Goal: Task Accomplishment & Management: Manage account settings

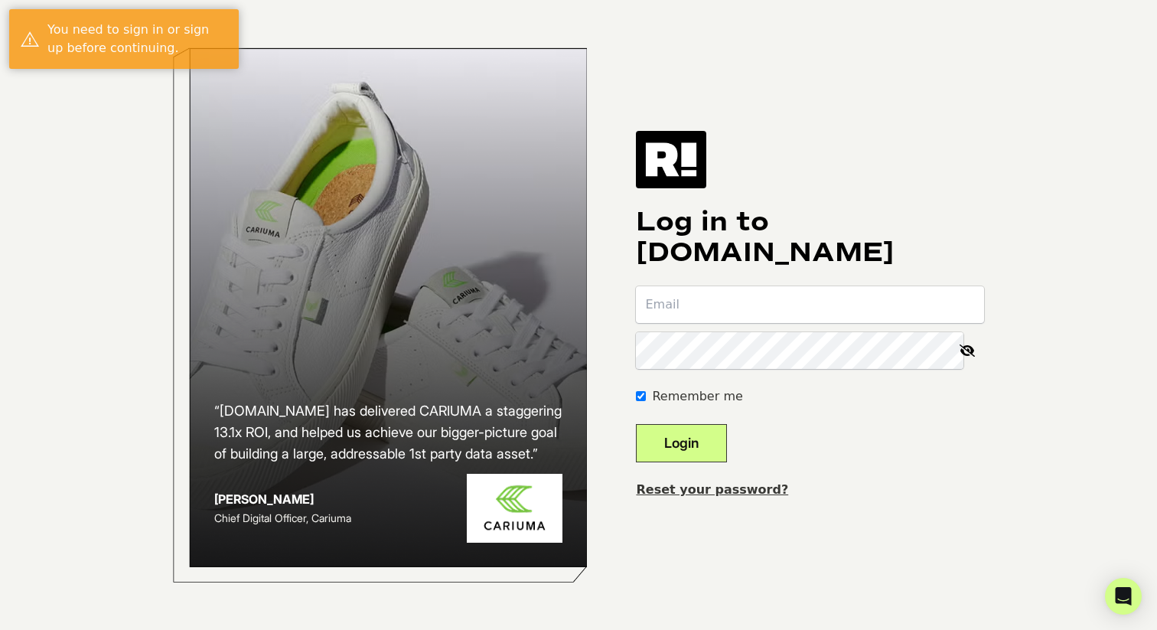
click at [0, 629] on com-1password-button at bounding box center [0, 630] width 0 height 0
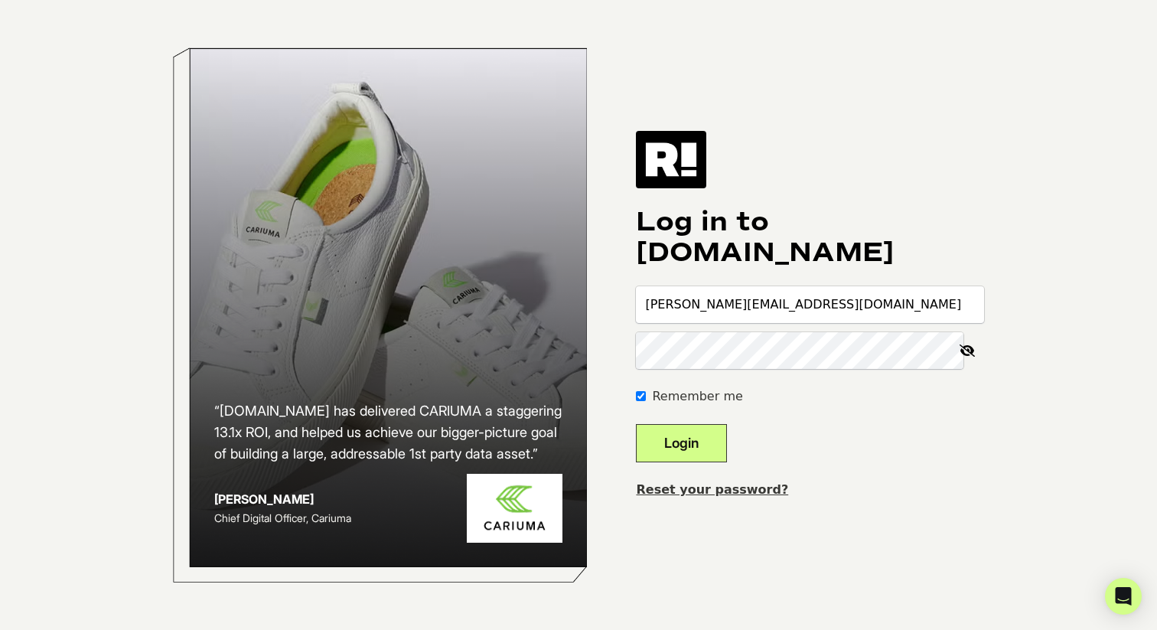
type input "[PERSON_NAME][EMAIL_ADDRESS][DOMAIN_NAME]"
click at [702, 444] on button "Login" at bounding box center [681, 443] width 91 height 38
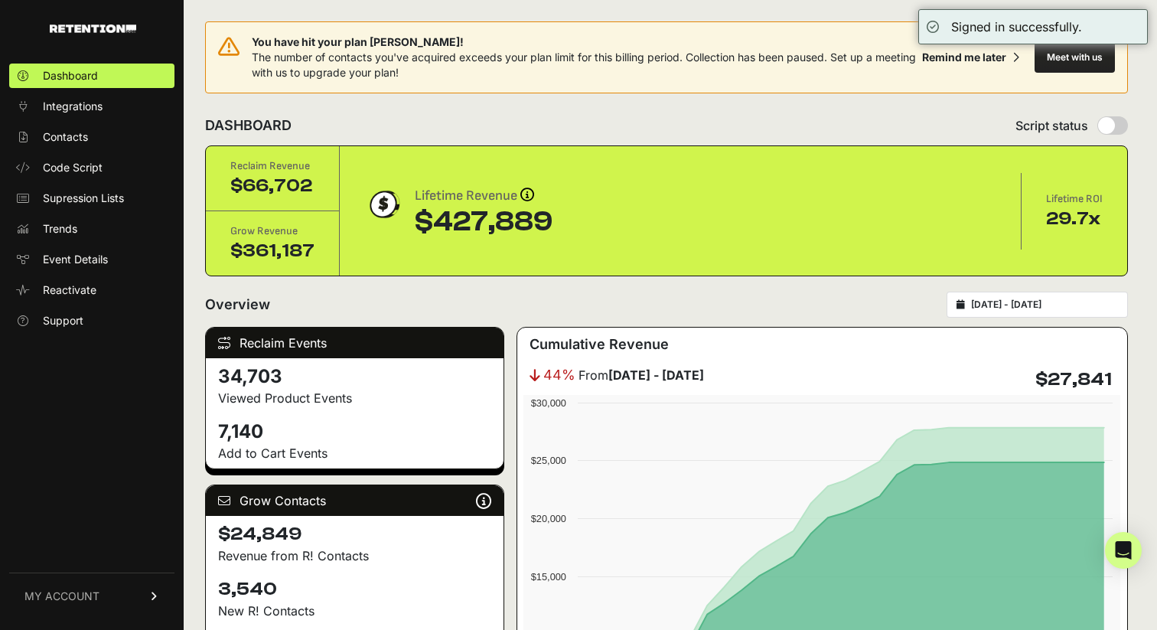
click at [68, 594] on span "MY ACCOUNT" at bounding box center [61, 595] width 75 height 15
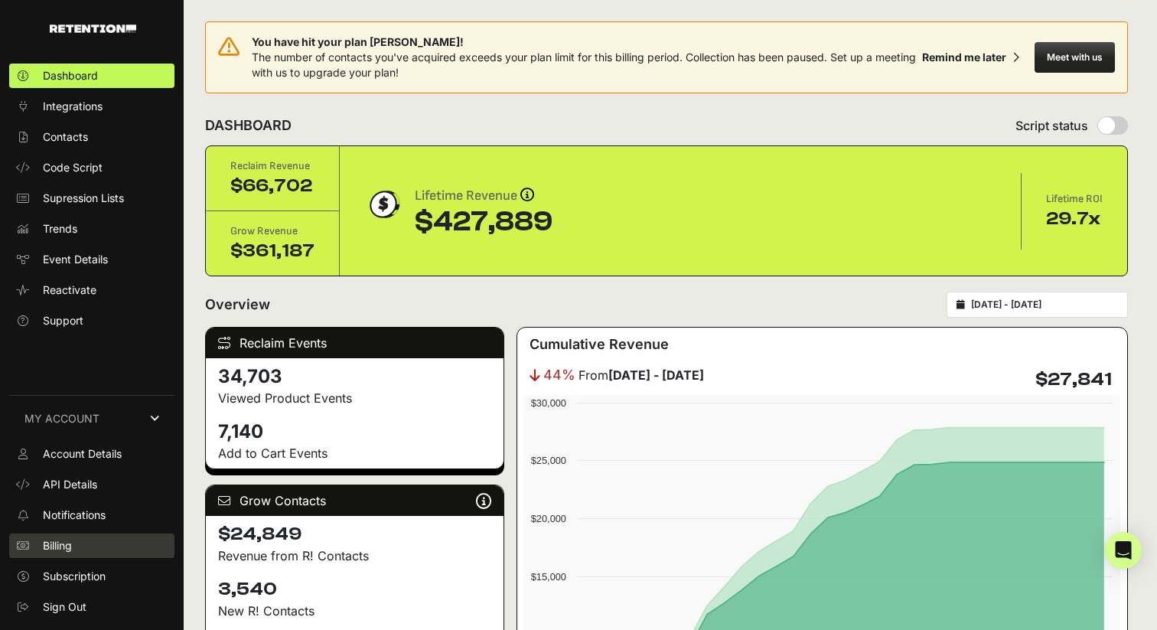
click at [81, 550] on link "Billing" at bounding box center [91, 545] width 165 height 24
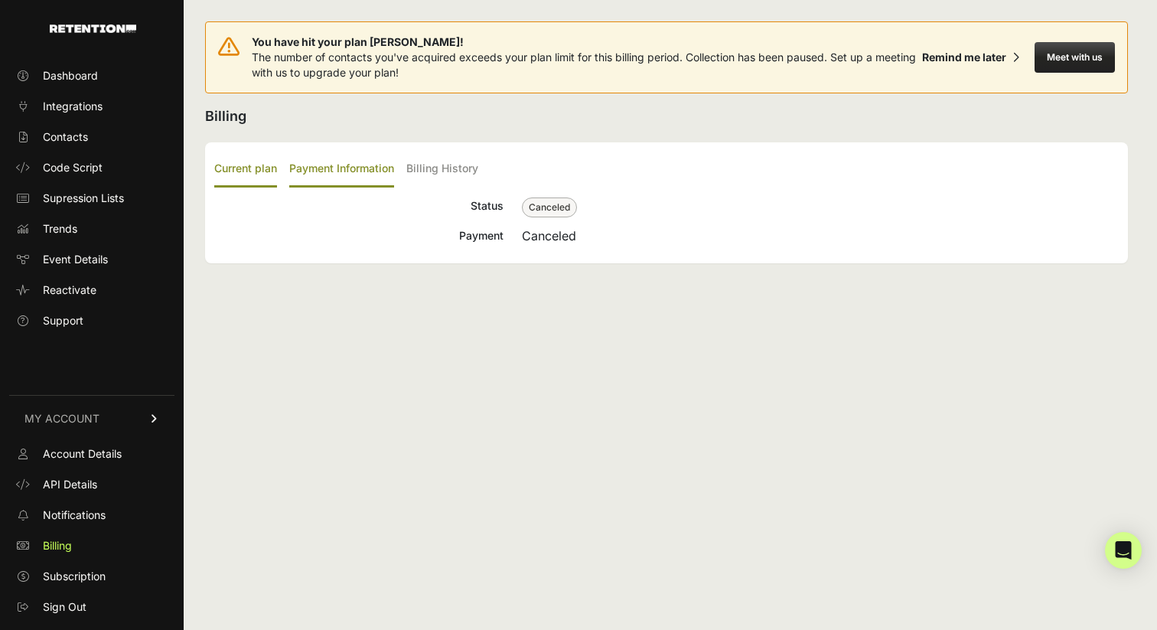
click at [349, 172] on label "Payment Information" at bounding box center [341, 169] width 105 height 36
click at [0, 0] on input "Payment Information" at bounding box center [0, 0] width 0 height 0
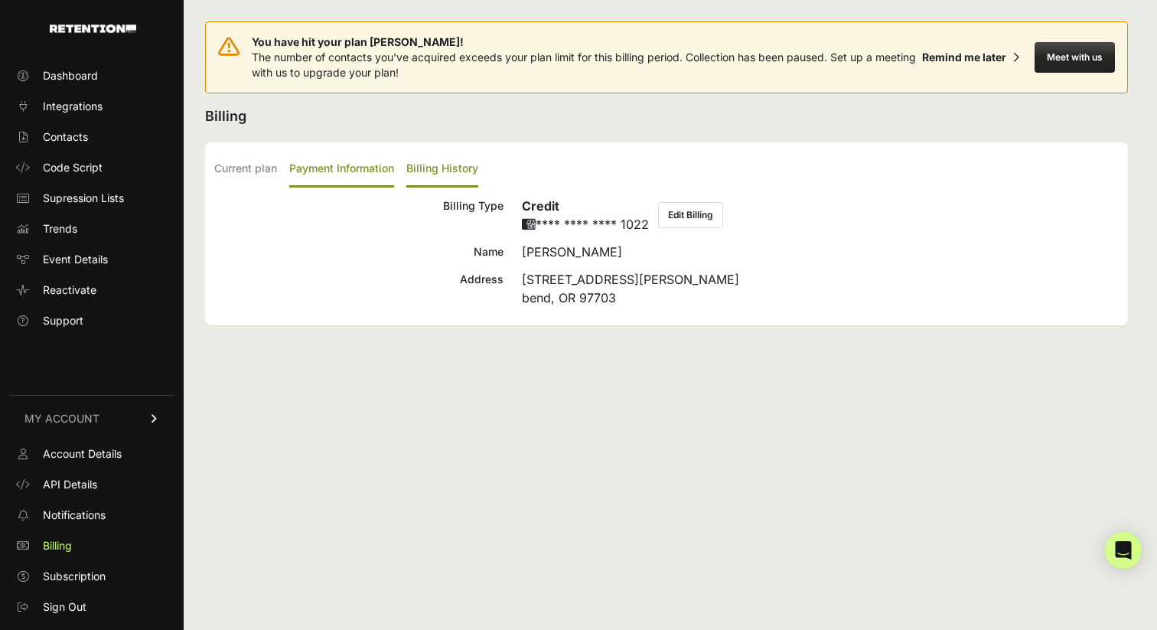
click at [455, 168] on label "Billing History" at bounding box center [442, 169] width 72 height 36
click at [0, 0] on input "Billing History" at bounding box center [0, 0] width 0 height 0
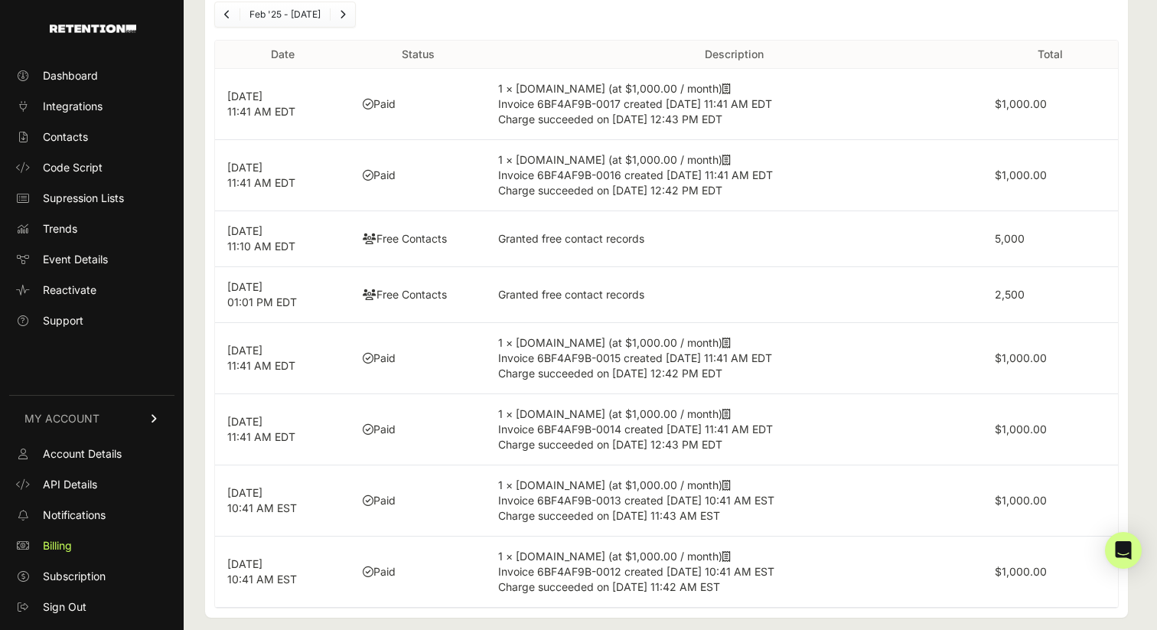
scroll to position [210, 0]
